Goal: Task Accomplishment & Management: Manage account settings

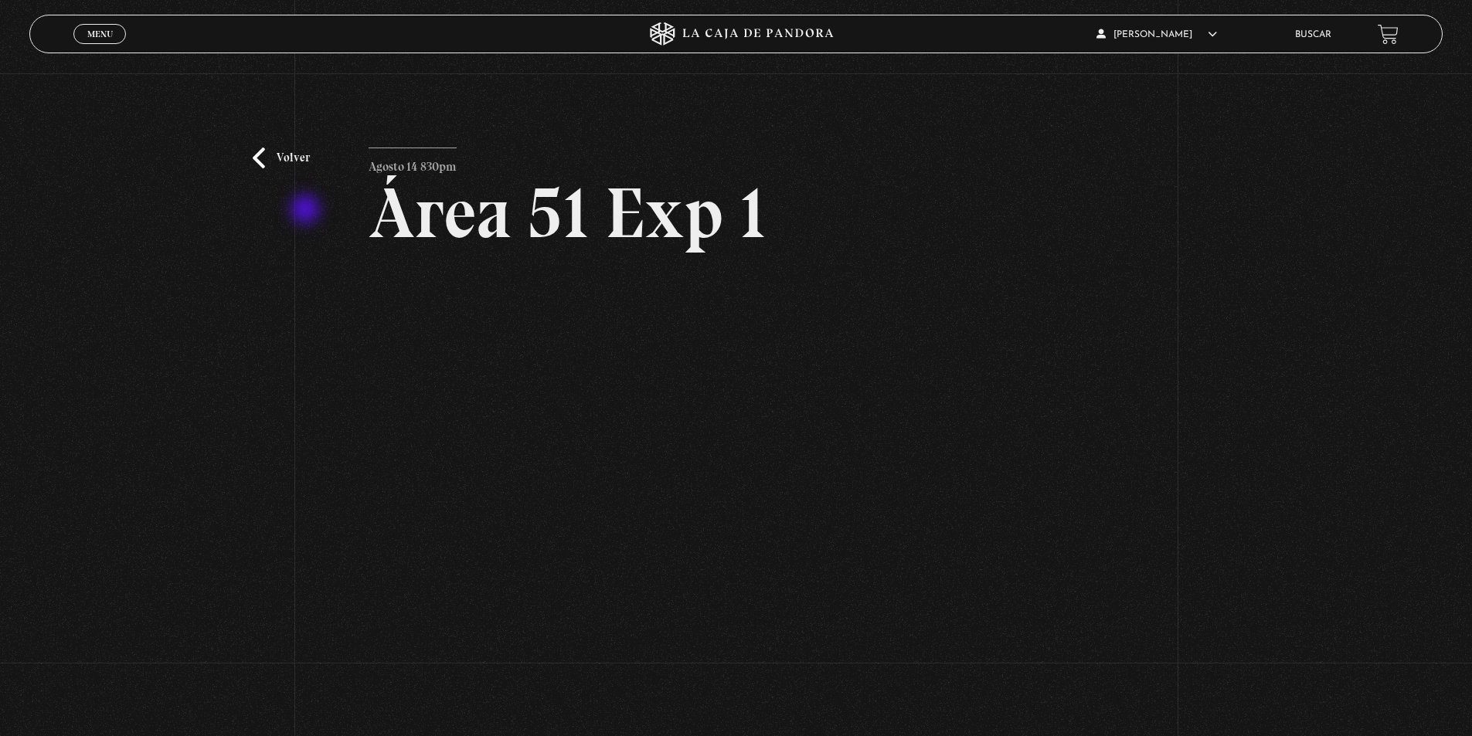
click at [307, 211] on div "Volver Agosto 14 830pm Área 51 Exp 1" at bounding box center [736, 394] width 1472 height 643
click at [98, 35] on span "Menu" at bounding box center [100, 33] width 26 height 9
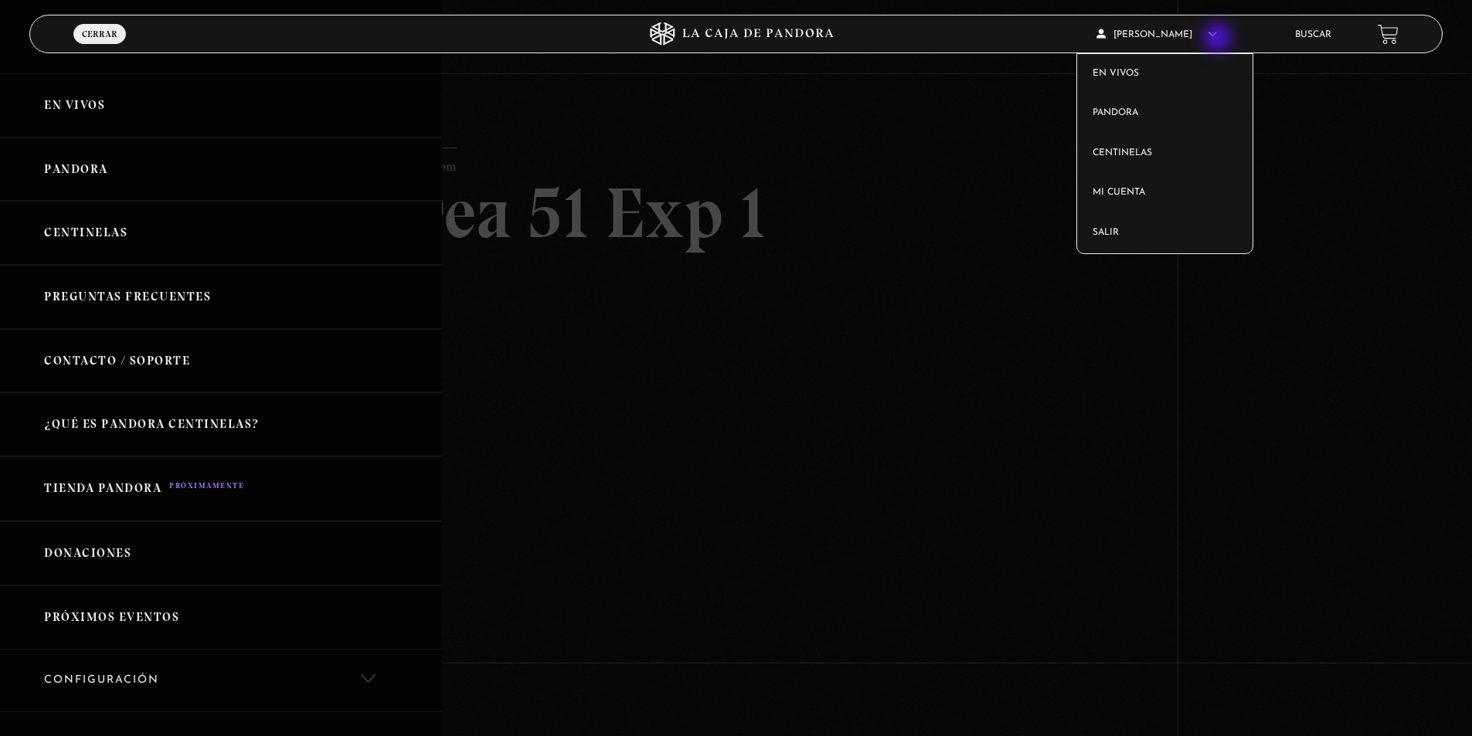
click at [1219, 39] on article "Melisa Sánchez Ramírez En vivos Pandora Centinelas Mi cuenta Salir" at bounding box center [1185, 34] width 177 height 36
click at [1152, 189] on link "Mi cuenta" at bounding box center [1164, 193] width 175 height 40
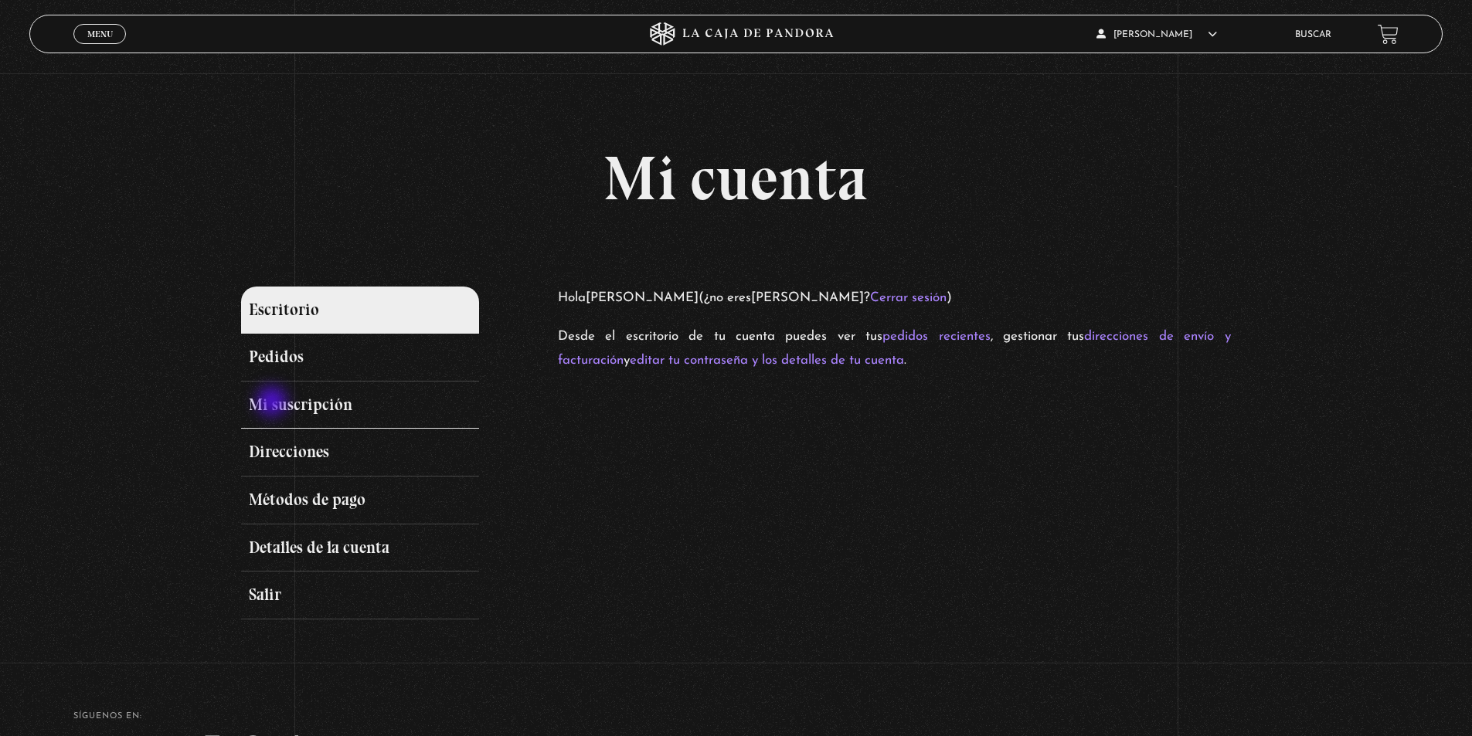
click at [274, 404] on link "Mi suscripción" at bounding box center [359, 406] width 237 height 48
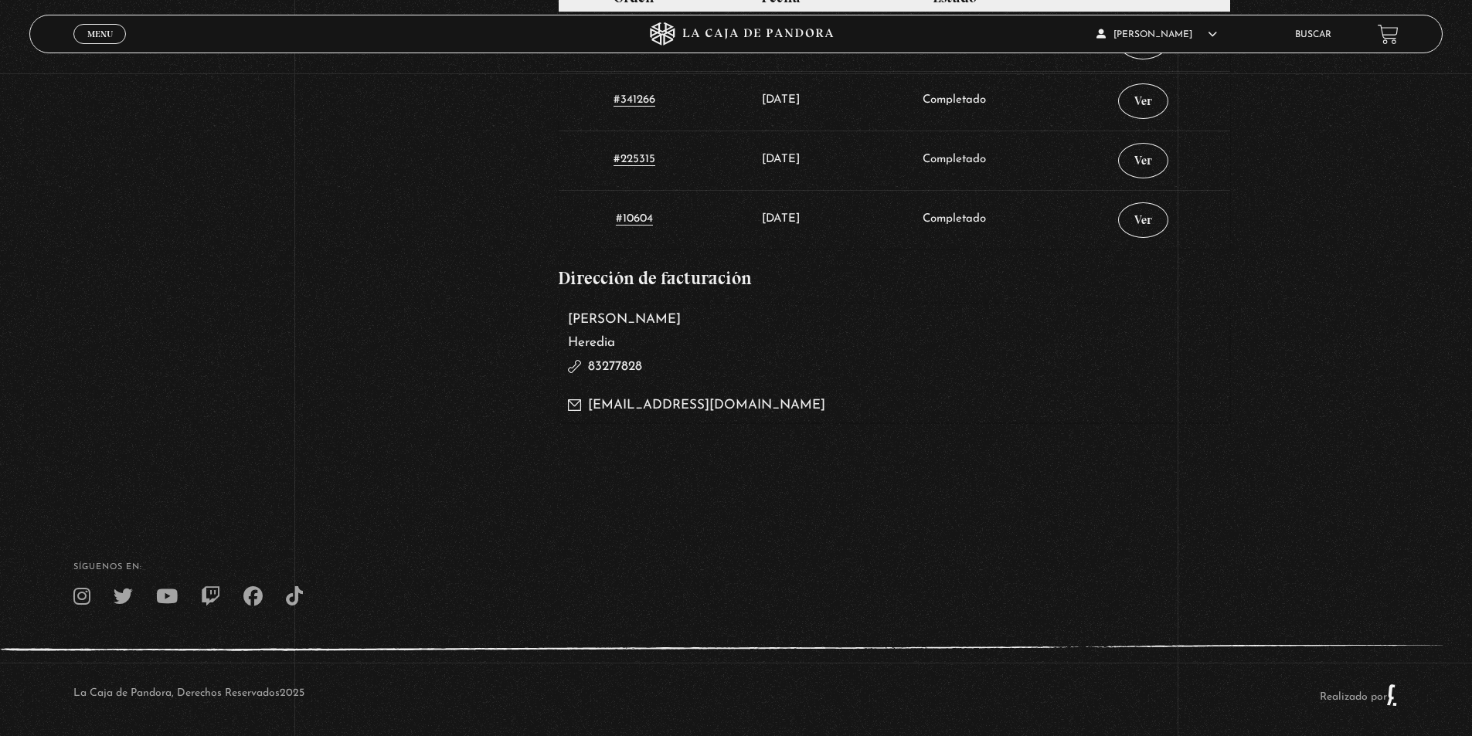
scroll to position [848, 0]
